Goal: Find specific page/section: Find specific page/section

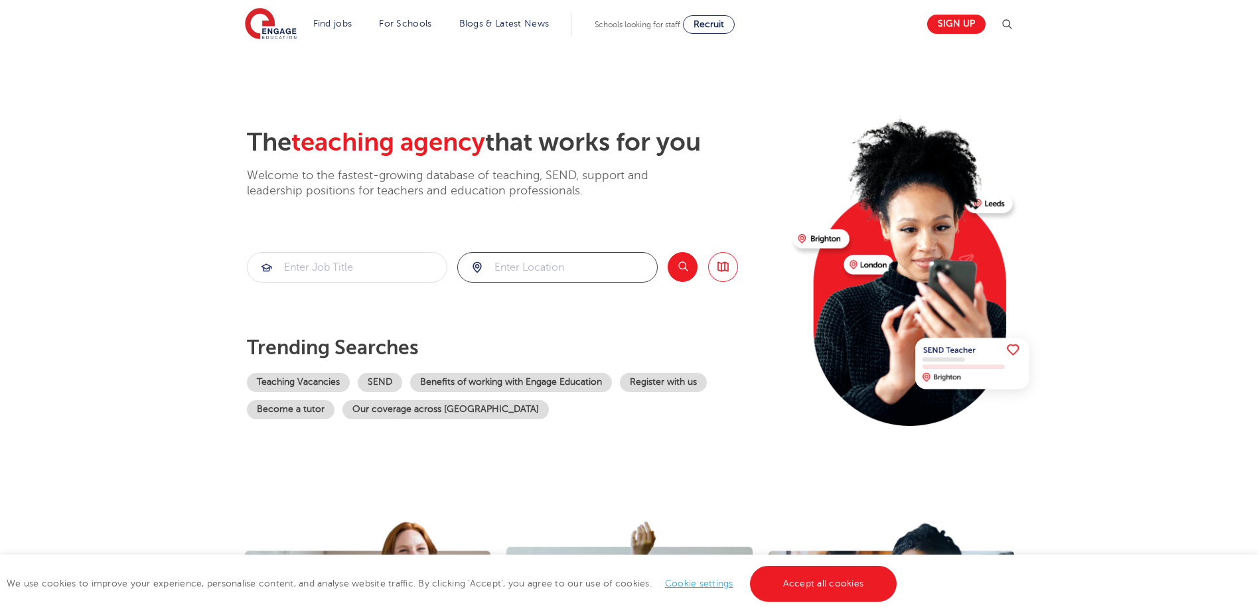
click at [516, 254] on input "search" at bounding box center [557, 267] width 199 height 29
click button "Submit" at bounding box center [0, 0] width 0 height 0
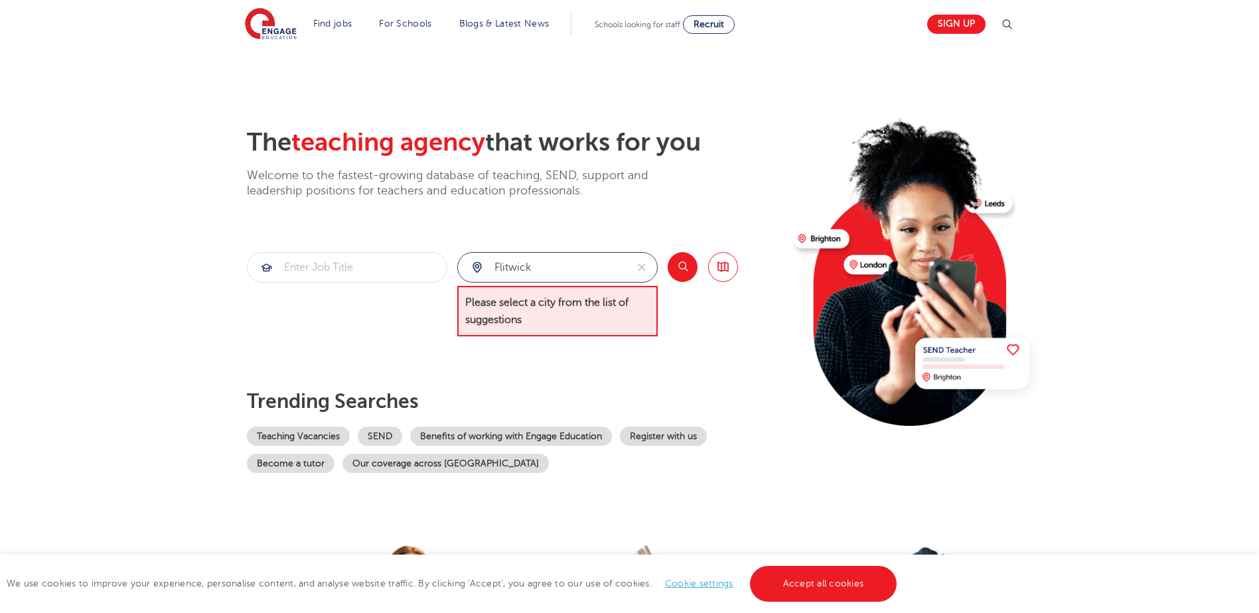
drag, startPoint x: 530, startPoint y: 267, endPoint x: 453, endPoint y: 264, distance: 77.0
click at [453, 264] on section "flitwick Please select a city from the list of suggestions Search Browse all Jo…" at bounding box center [492, 294] width 491 height 85
type input "l"
type input "b"
click at [728, 273] on link "Browse all Jobs" at bounding box center [723, 267] width 30 height 30
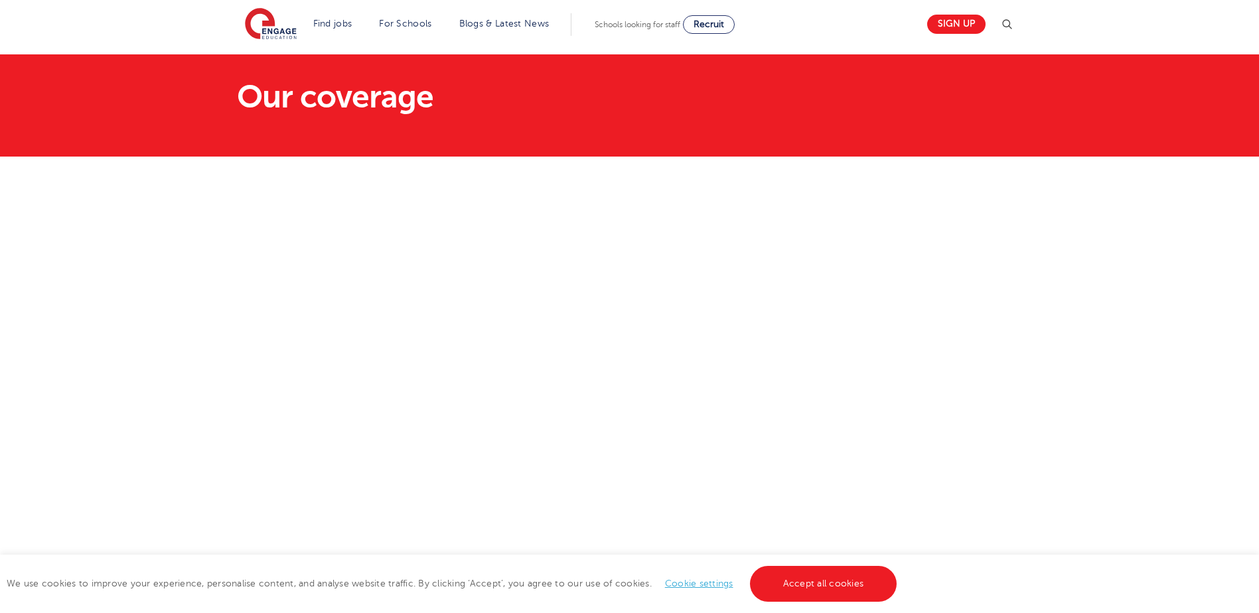
scroll to position [66, 0]
